Goal: Information Seeking & Learning: Understand process/instructions

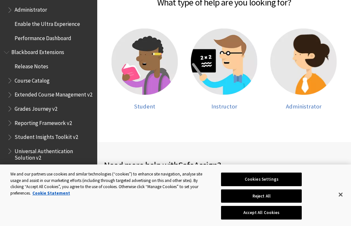
scroll to position [161, 0]
click at [142, 103] on span "Student" at bounding box center [144, 106] width 21 height 7
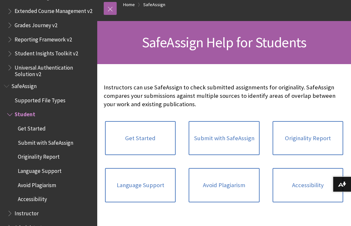
scroll to position [72, 0]
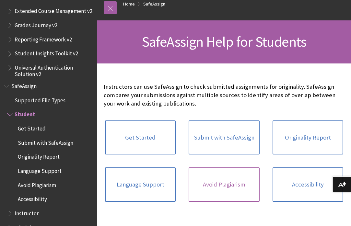
click at [230, 182] on link "Avoid Plagiarism" at bounding box center [224, 185] width 71 height 34
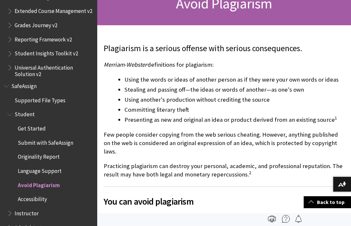
scroll to position [108, 0]
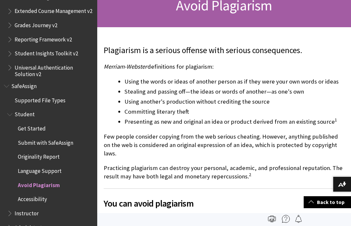
click at [20, 81] on span "SafeAssign" at bounding box center [23, 85] width 25 height 9
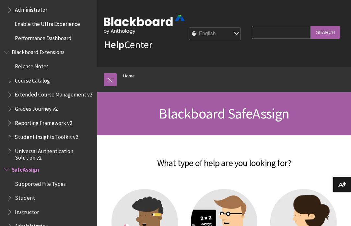
scroll to position [219, 0]
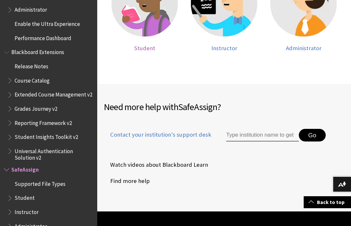
click at [142, 34] on img at bounding box center [145, 3] width 67 height 67
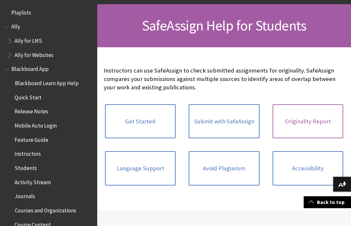
scroll to position [742, 0]
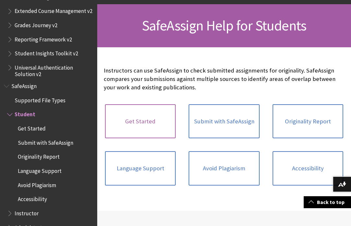
click at [135, 122] on link "Get Started" at bounding box center [140, 121] width 71 height 34
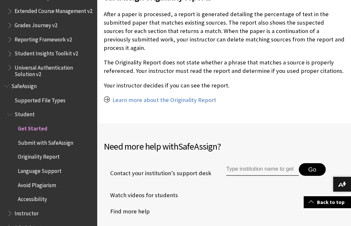
scroll to position [531, 0]
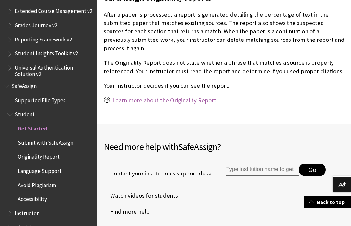
click at [153, 99] on link "Learn more about the Originality Report" at bounding box center [165, 101] width 104 height 8
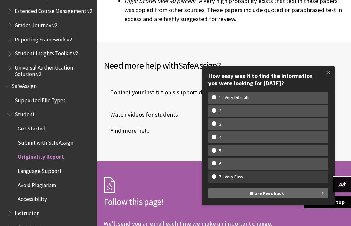
scroll to position [2180, 0]
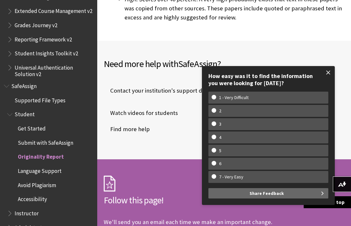
click at [328, 74] on span at bounding box center [329, 73] width 14 height 14
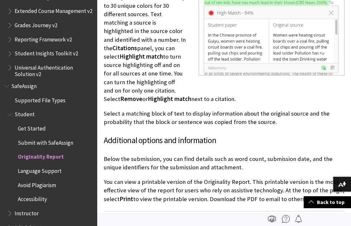
scroll to position [1652, 0]
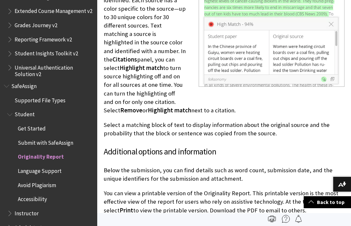
click at [36, 138] on span "Submit with SafeAssign" at bounding box center [45, 142] width 55 height 9
